Goal: Register for event/course

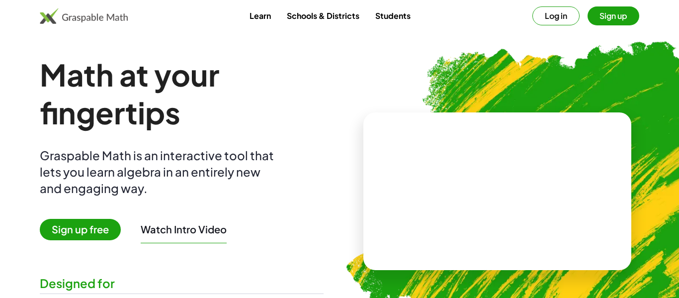
click at [608, 19] on button "Sign up" at bounding box center [614, 15] width 52 height 19
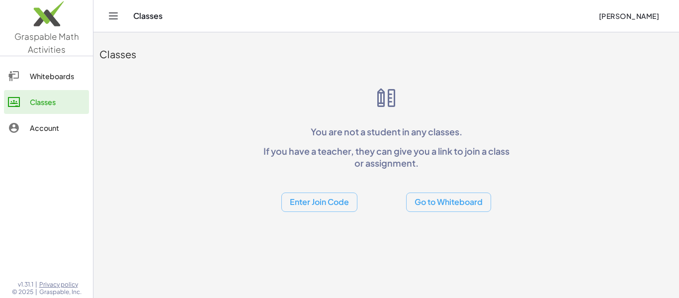
click at [325, 198] on button "Enter Join Code" at bounding box center [319, 201] width 76 height 19
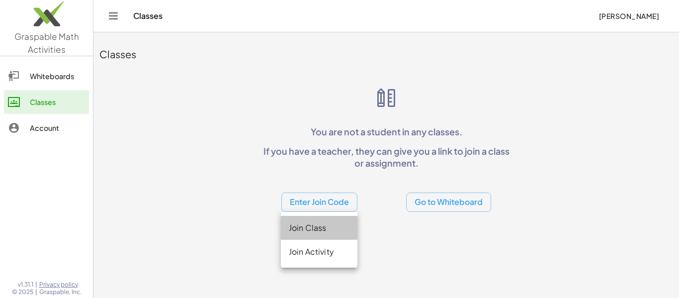
click at [324, 220] on div "Join Class" at bounding box center [319, 228] width 77 height 24
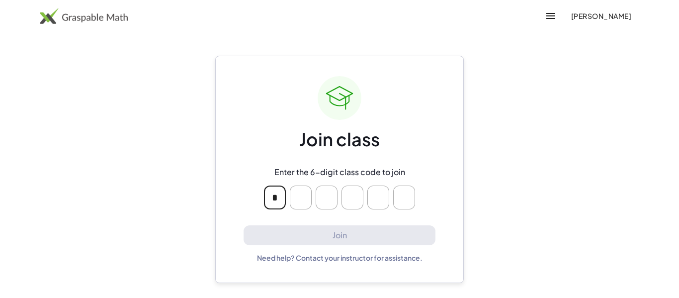
type input "*"
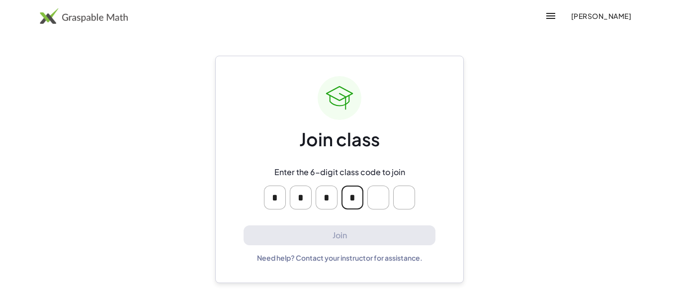
type input "*"
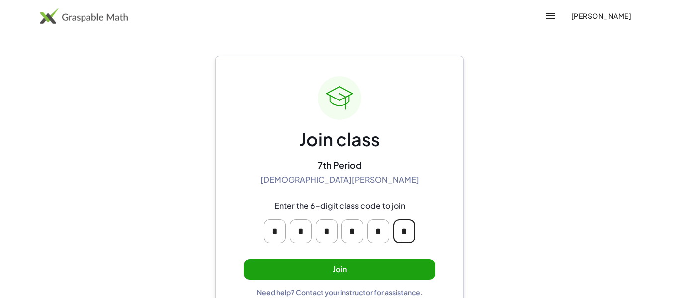
type input "*"
click at [292, 259] on button "Join" at bounding box center [340, 269] width 192 height 20
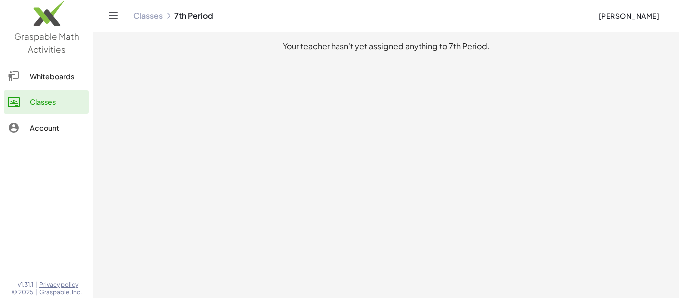
click at [50, 73] on div "Whiteboards" at bounding box center [57, 76] width 55 height 12
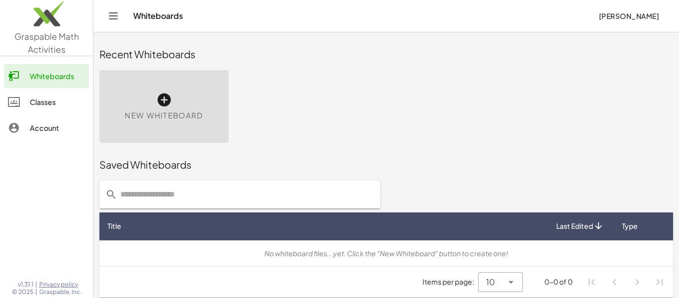
click at [62, 116] on link "Account" at bounding box center [46, 128] width 85 height 24
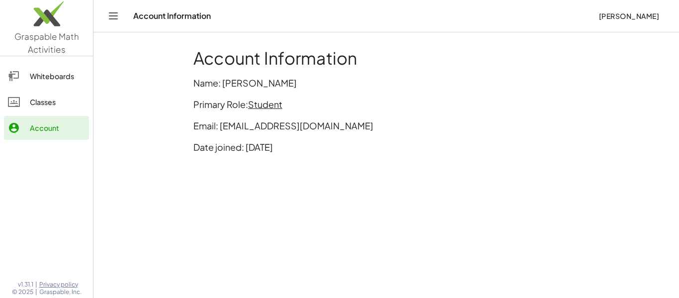
click at [59, 104] on div "Classes" at bounding box center [57, 102] width 55 height 12
